Goal: Navigation & Orientation: Find specific page/section

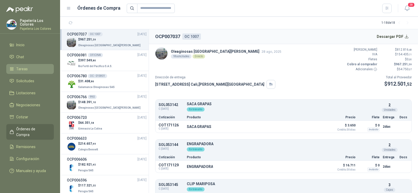
scroll to position [623, 0]
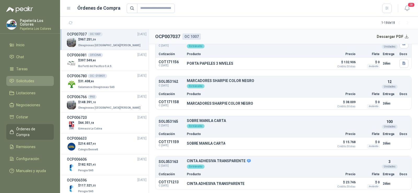
click at [21, 83] on span "Solicitudes" at bounding box center [25, 81] width 18 height 6
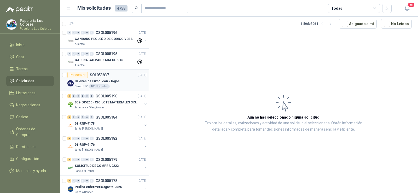
scroll to position [157, 0]
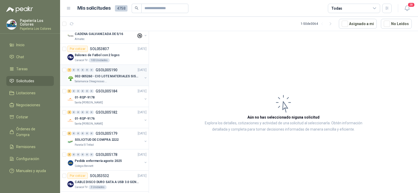
click at [80, 77] on p "002-005260 - CIO LOTE MATERIALES SISTEMA HIDRAULIC" at bounding box center [107, 76] width 65 height 5
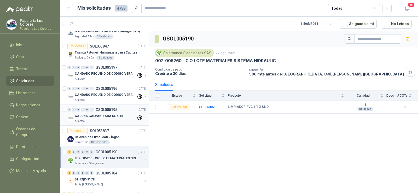
scroll to position [104, 0]
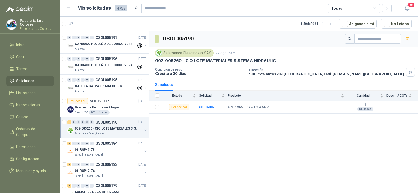
click at [36, 124] on ul "Inicio Chat Tareas Solicitudes Licitaciones Negociaciones Cotizar Órdenes de Co…" at bounding box center [30, 109] width 60 height 138
click at [31, 131] on span "Órdenes de Compra" at bounding box center [32, 131] width 33 height 11
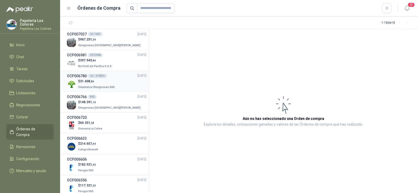
click at [100, 86] on span "Salamanca Oleaginosas SAS" at bounding box center [96, 87] width 37 height 3
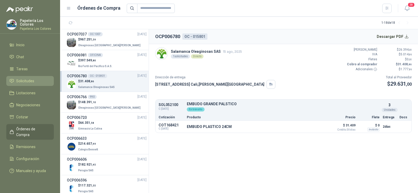
click at [24, 83] on span "Solicitudes" at bounding box center [25, 81] width 18 height 6
